Goal: Task Accomplishment & Management: Manage account settings

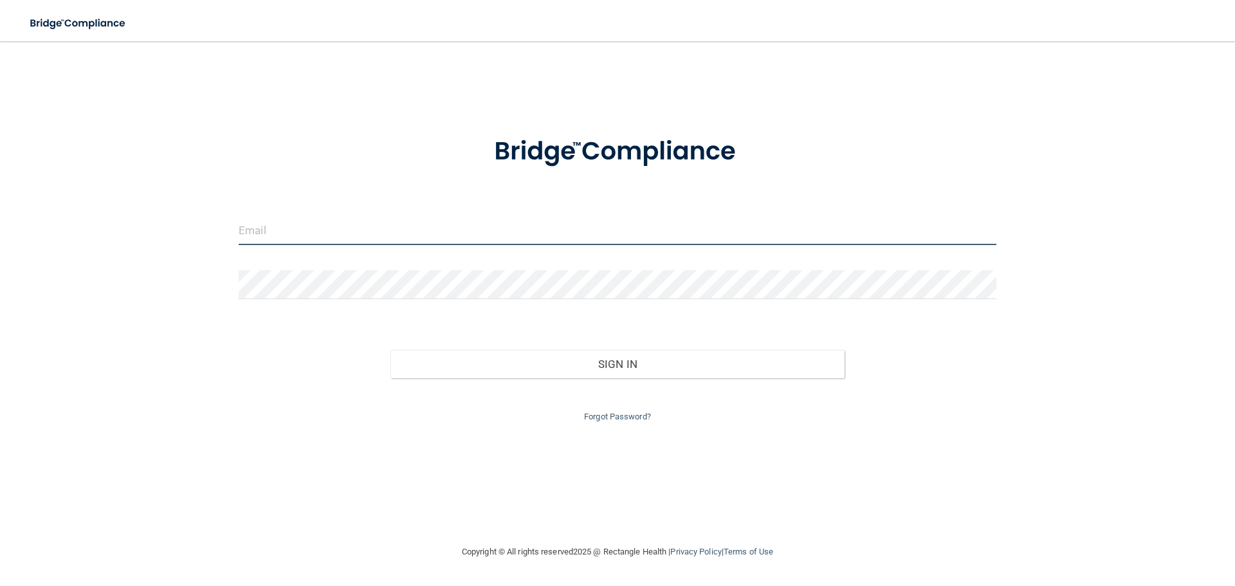
click at [271, 225] on input "email" at bounding box center [618, 230] width 758 height 29
type input "[EMAIL_ADDRESS][DOMAIN_NAME]"
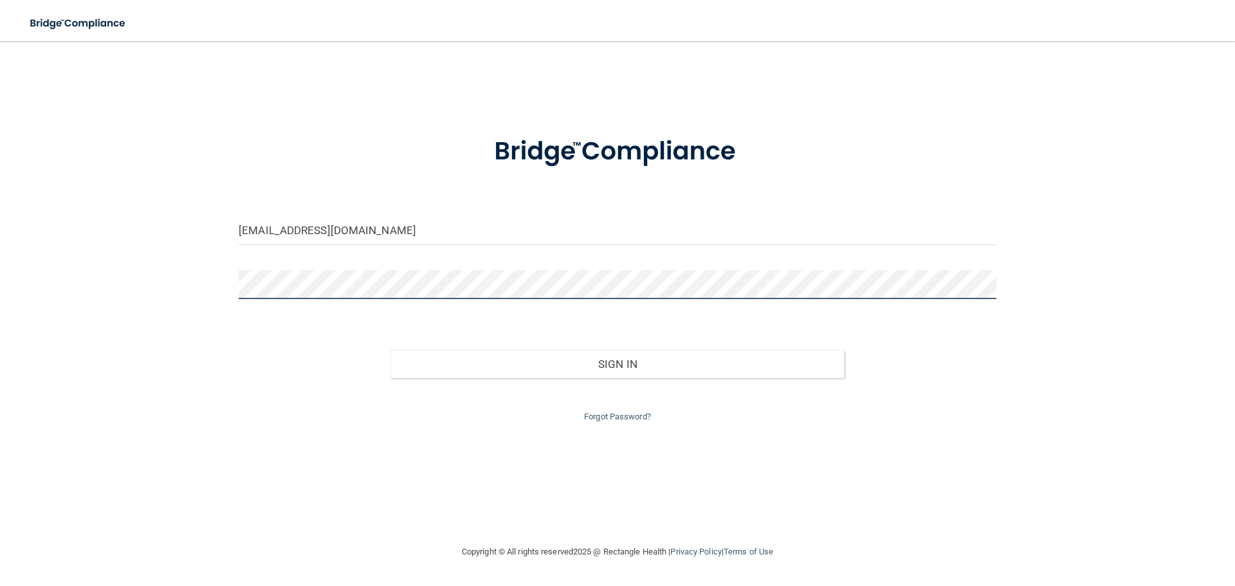
click at [391, 350] on button "Sign In" at bounding box center [618, 364] width 455 height 28
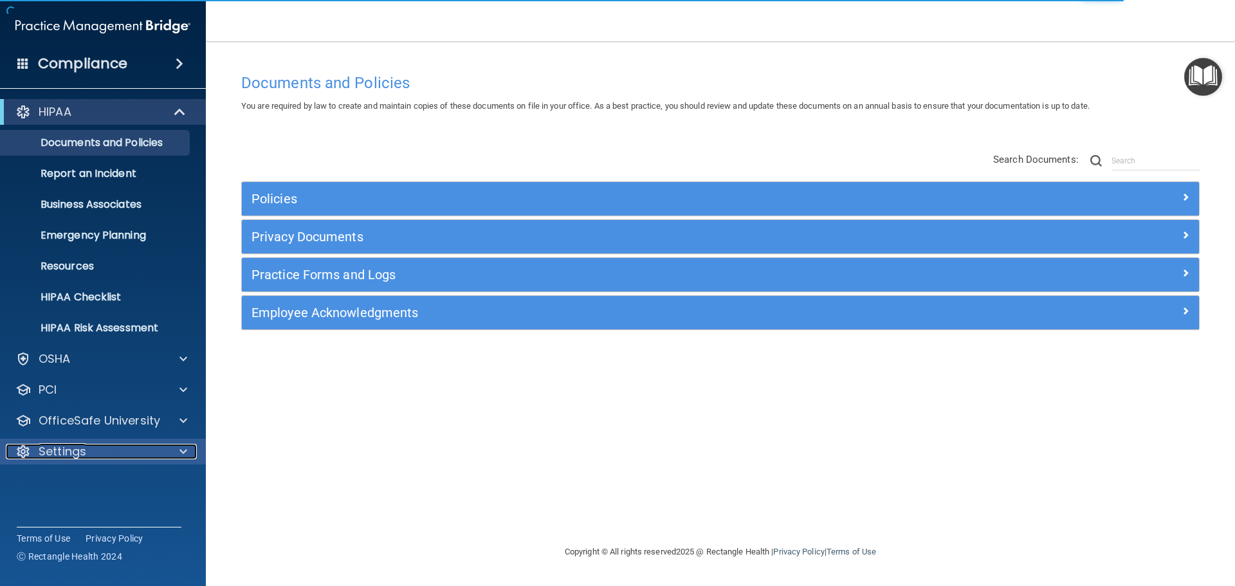
click at [100, 456] on div "Settings" at bounding box center [86, 451] width 160 height 15
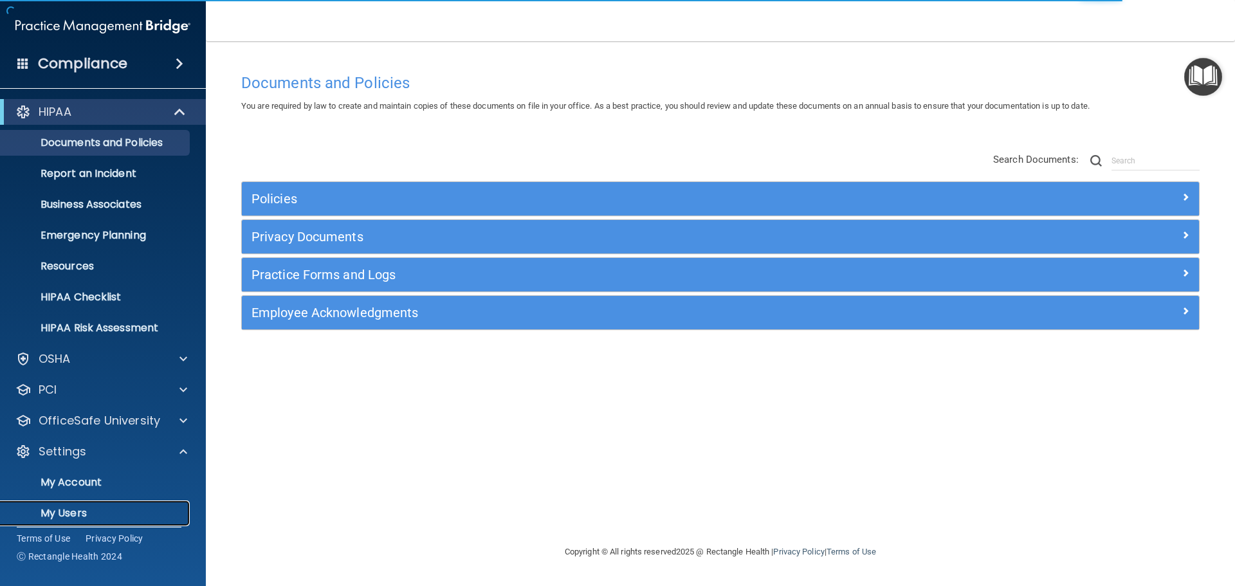
click at [77, 512] on p "My Users" at bounding box center [96, 513] width 176 height 13
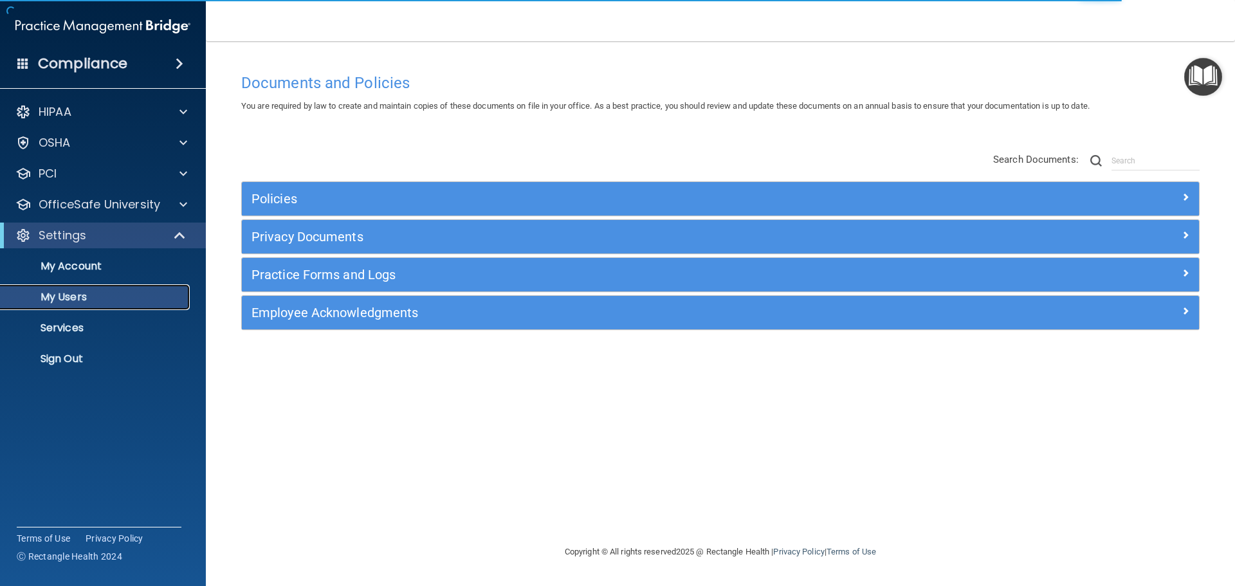
select select "20"
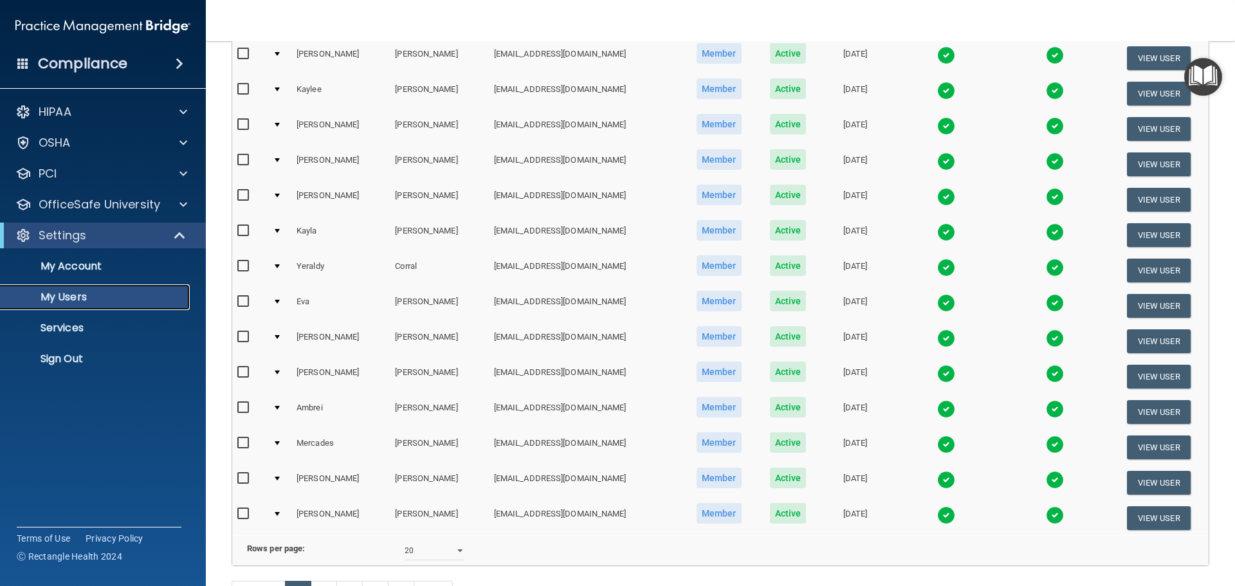
scroll to position [479, 0]
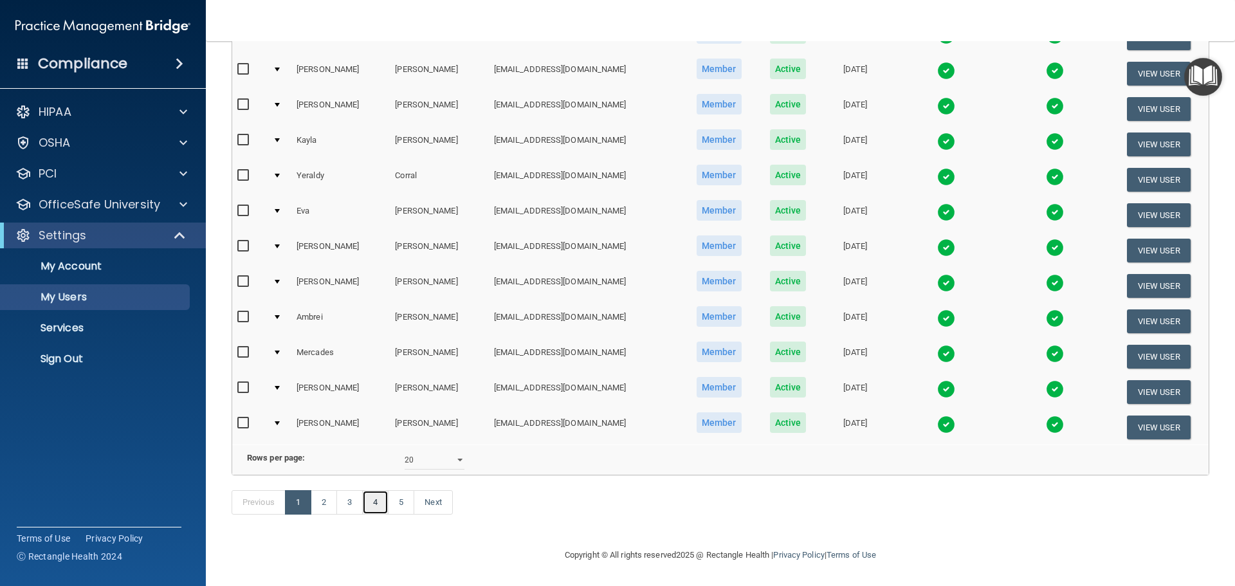
click at [368, 510] on link "4" at bounding box center [375, 502] width 26 height 24
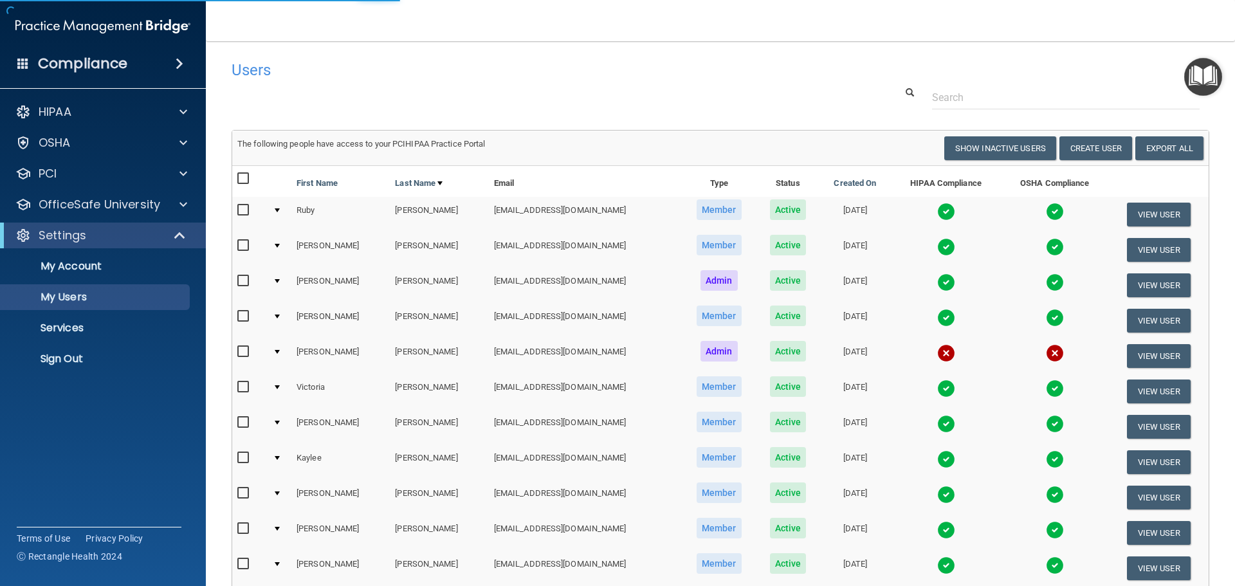
select select "20"
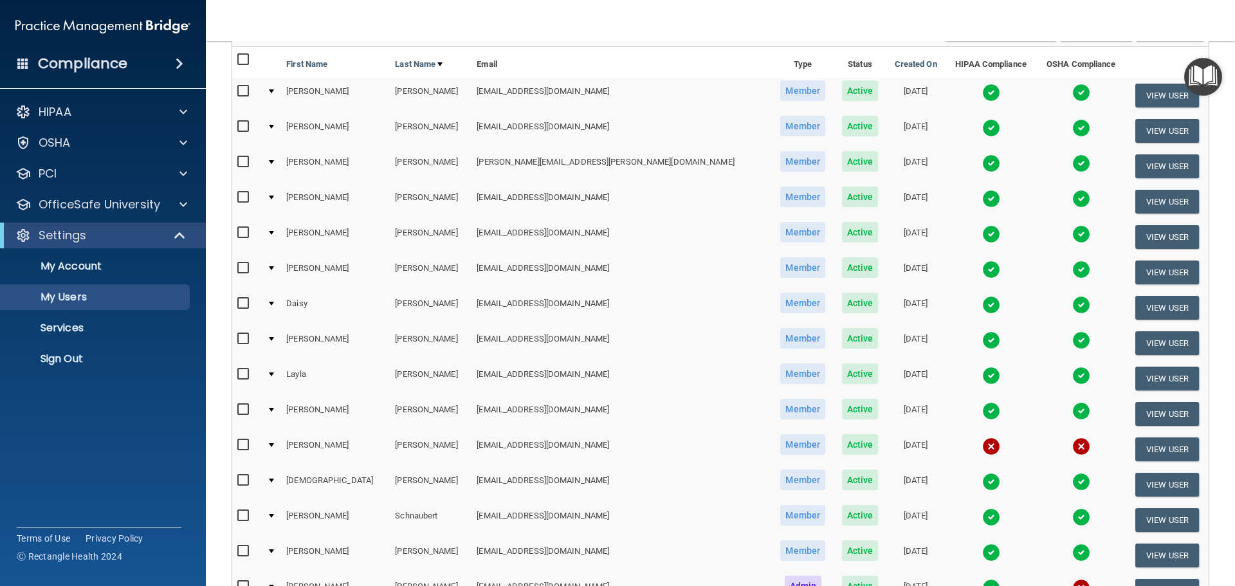
scroll to position [121, 0]
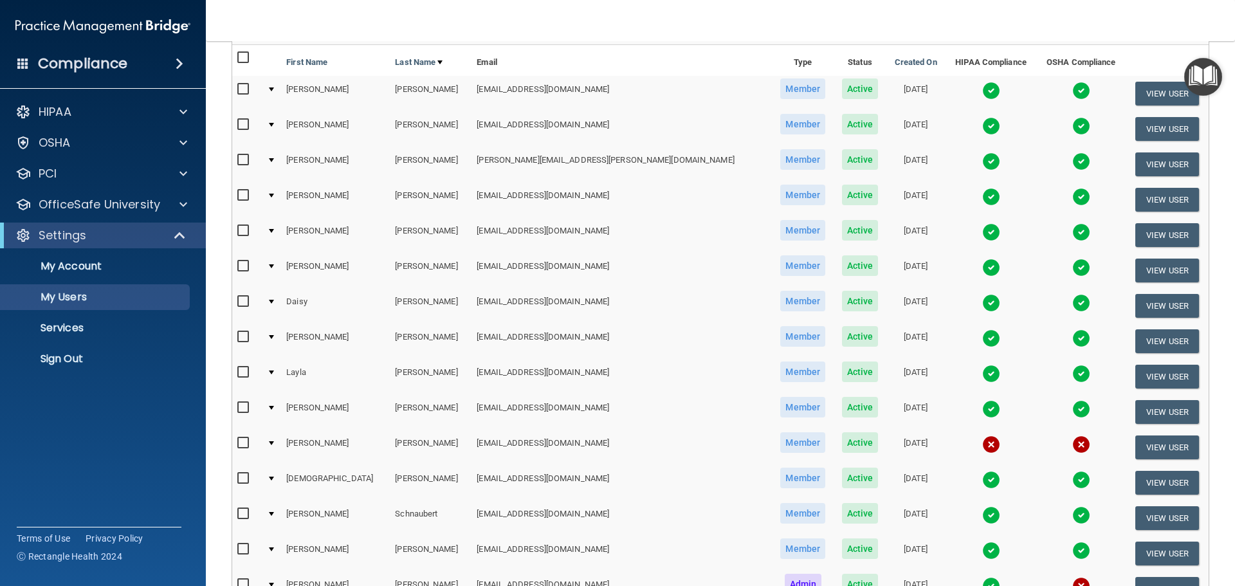
click at [982, 448] on img at bounding box center [991, 445] width 18 height 18
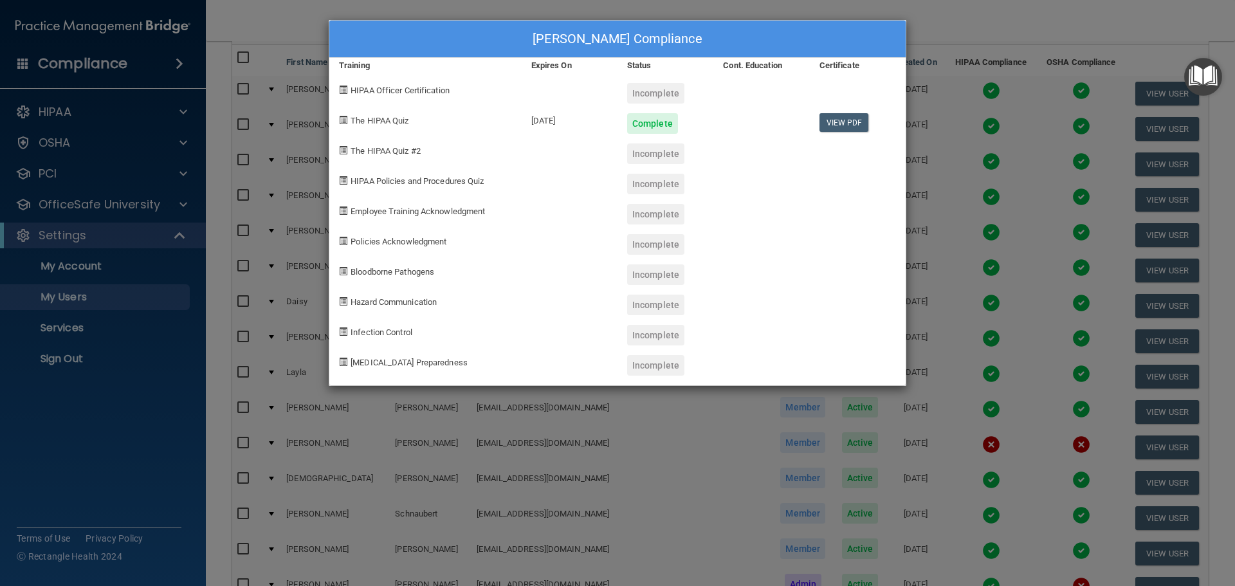
click at [977, 3] on div "[PERSON_NAME] Compliance Training Expires On Status Cont. Education Certificate…" at bounding box center [617, 293] width 1235 height 586
